Goal: Information Seeking & Learning: Learn about a topic

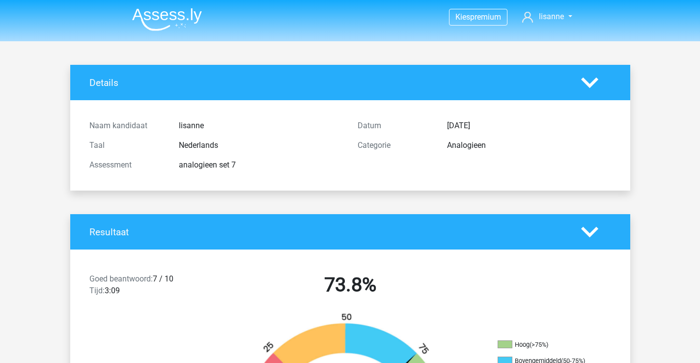
scroll to position [1031, 0]
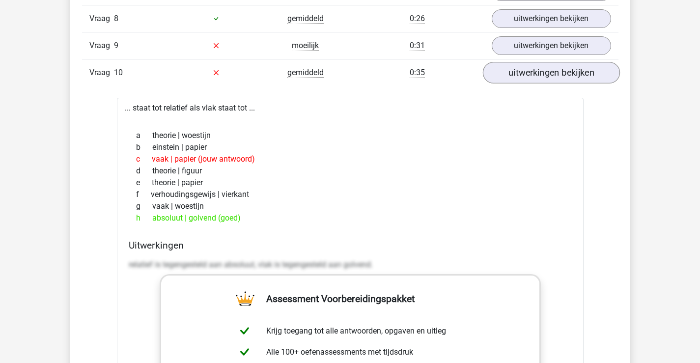
click at [524, 70] on link "uitwerkingen bekijken" at bounding box center [550, 73] width 137 height 22
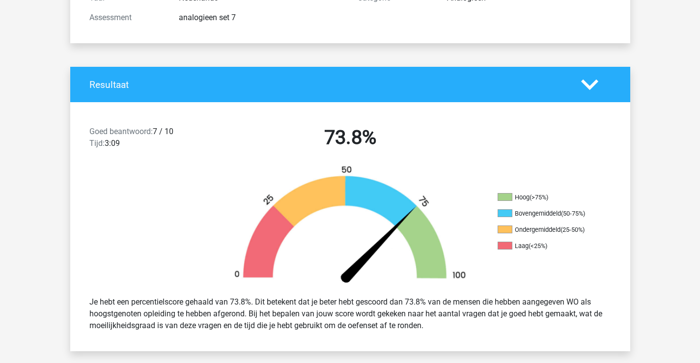
scroll to position [0, 0]
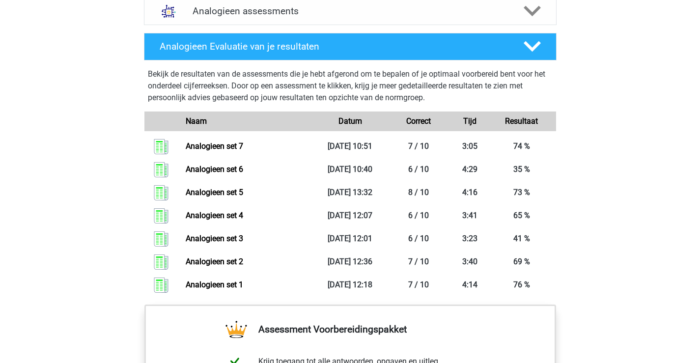
scroll to position [540, 0]
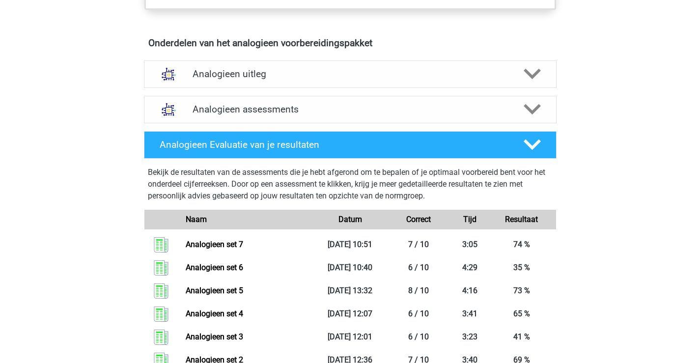
click at [372, 105] on h4 "Analogieen assessments" at bounding box center [350, 109] width 315 height 11
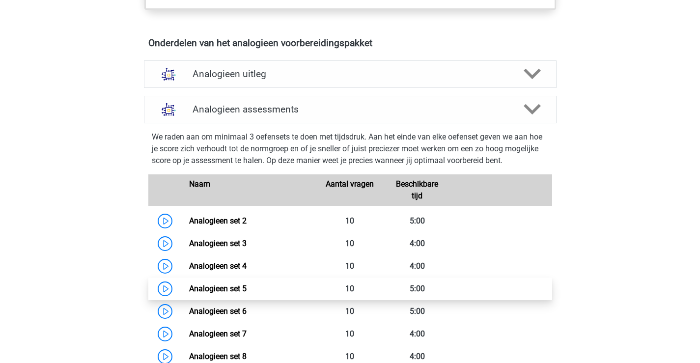
scroll to position [589, 0]
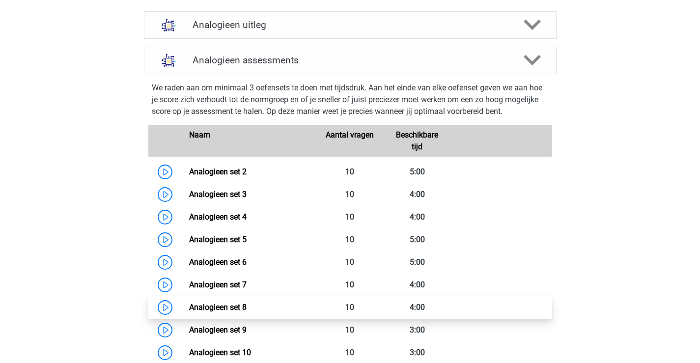
click at [235, 310] on link "Analogieen set 8" at bounding box center [217, 307] width 57 height 9
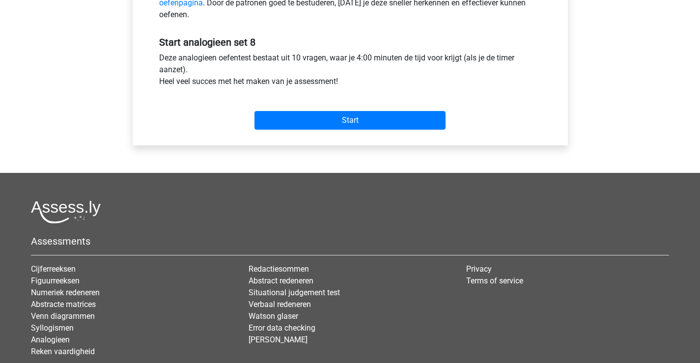
scroll to position [393, 0]
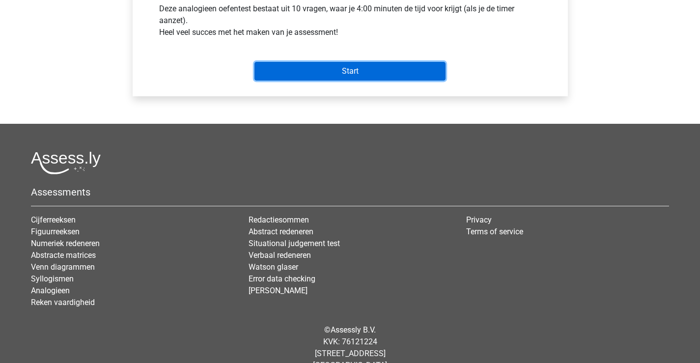
click at [367, 78] on input "Start" at bounding box center [349, 71] width 191 height 19
